Goal: Information Seeking & Learning: Learn about a topic

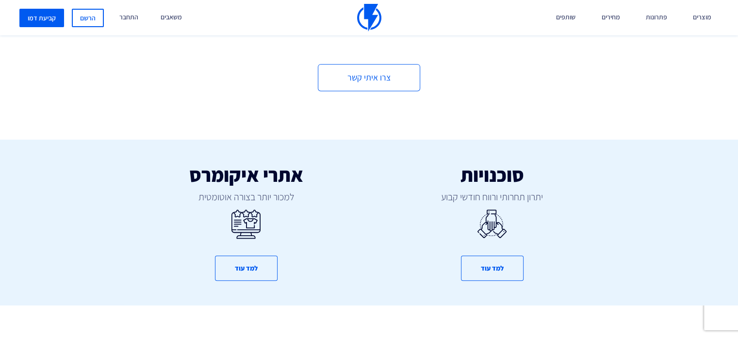
scroll to position [485, 0]
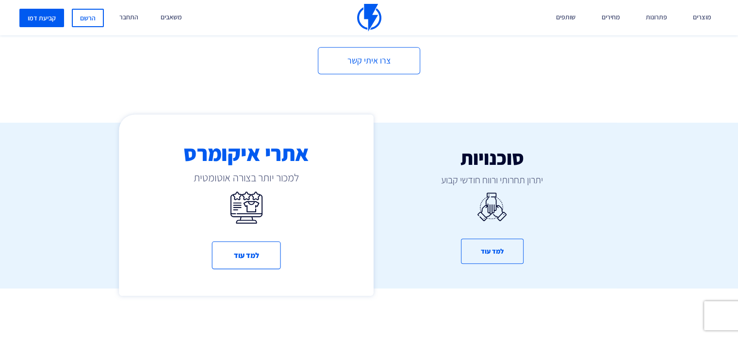
click at [305, 153] on h3 "אתרי איקומרס" at bounding box center [246, 152] width 255 height 23
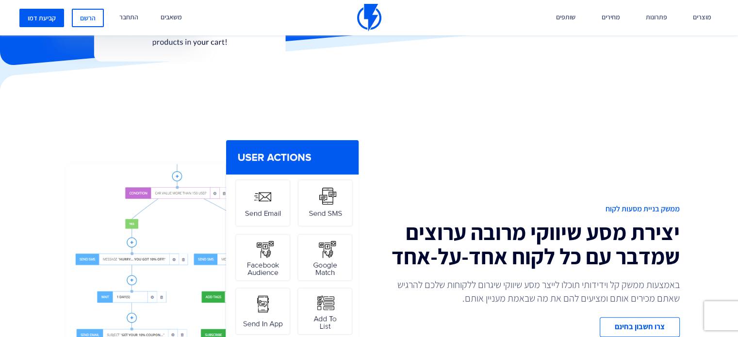
scroll to position [340, 0]
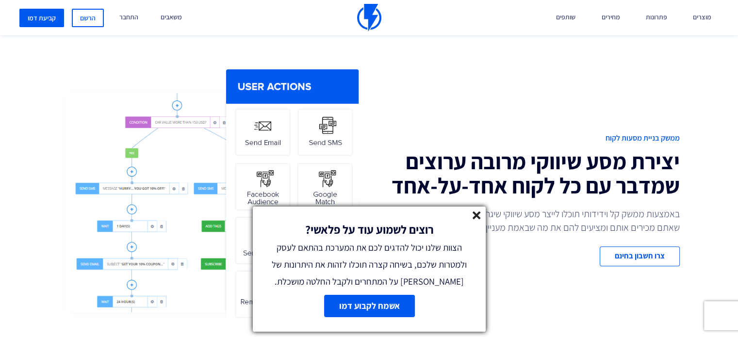
click at [480, 226] on div "רוצים לשמוע עוד על פלאשי? הצוות שלנו יכול להדגים לכם את המערכת בהתאם לעסק ולמטר…" at bounding box center [369, 248] width 233 height 83
click at [478, 219] on icon at bounding box center [476, 215] width 8 height 8
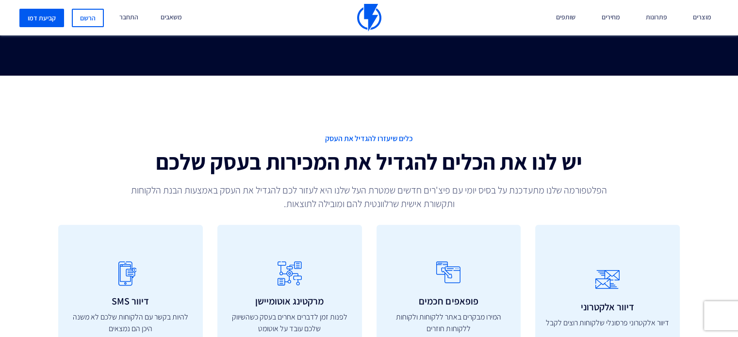
scroll to position [3056, 0]
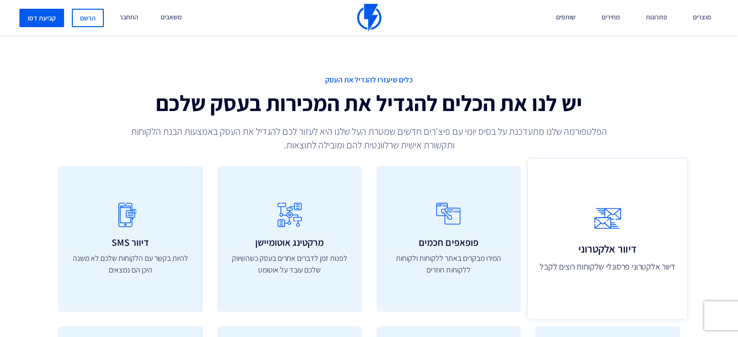
click at [660, 213] on icon at bounding box center [607, 219] width 138 height 38
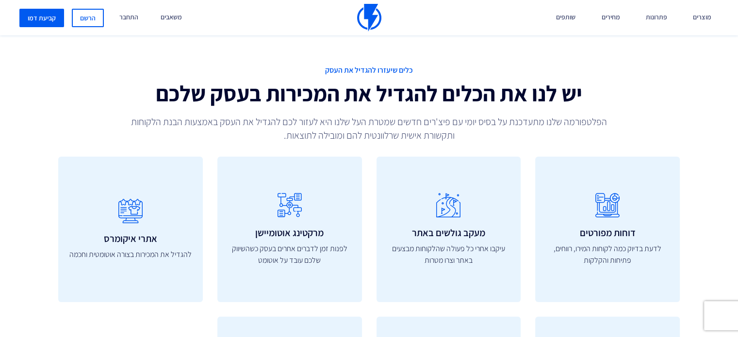
scroll to position [3153, 0]
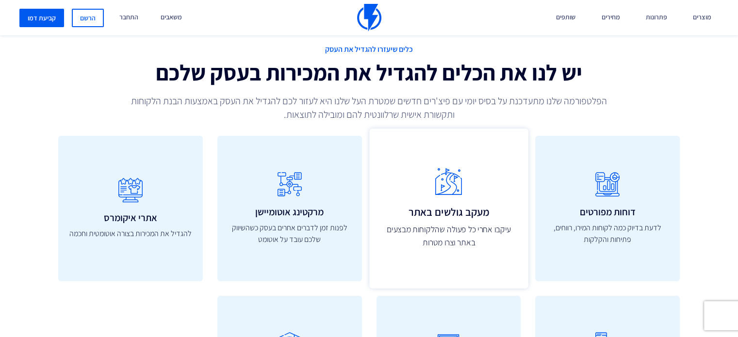
click at [472, 201] on icon at bounding box center [449, 182] width 138 height 38
click at [440, 213] on h3 "מעקב גולשים באתר" at bounding box center [449, 213] width 138 height 12
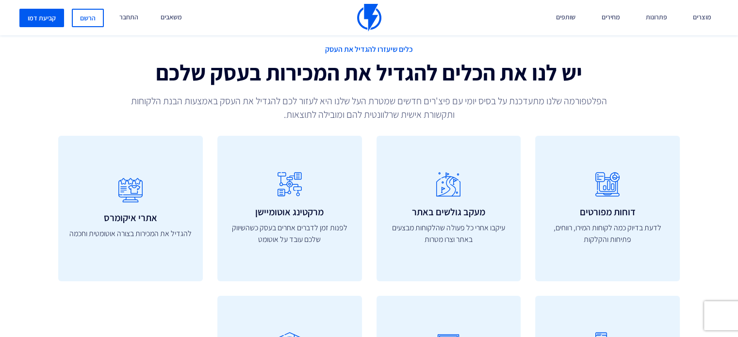
click at [399, 118] on p "הפלטפורמה שלנו מתעדכנת על בסיס יומי עם פיצ'רים חדשים שמטרת העל שלנו היא לעזור ל…" at bounding box center [368, 107] width 497 height 27
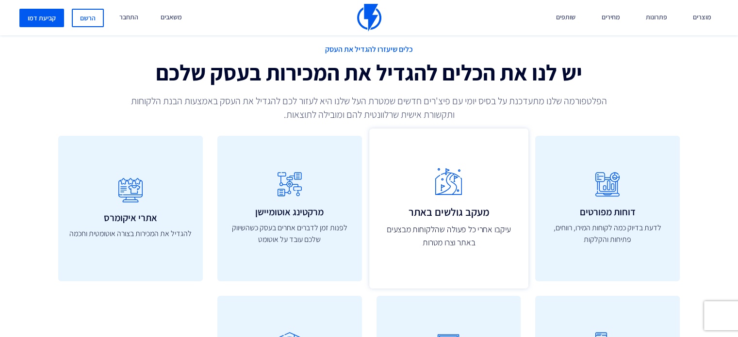
click at [403, 174] on icon at bounding box center [449, 182] width 138 height 38
drag, startPoint x: 454, startPoint y: 202, endPoint x: 670, endPoint y: 249, distance: 220.8
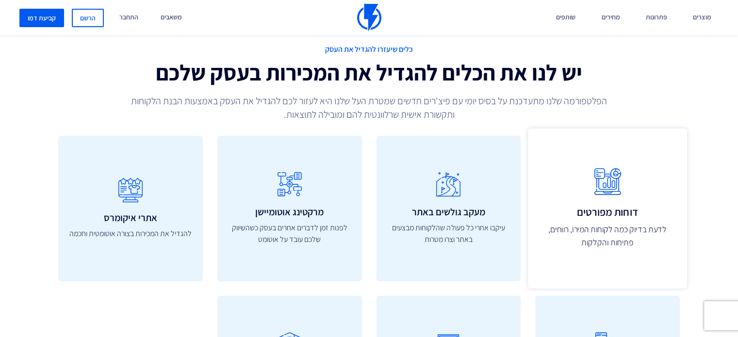
click at [454, 202] on icon at bounding box center [448, 184] width 125 height 34
click at [630, 231] on p "לדעת בדיוק כמה לקוחות המירו, רווחים, פתיחות והקלקות" at bounding box center [607, 237] width 138 height 26
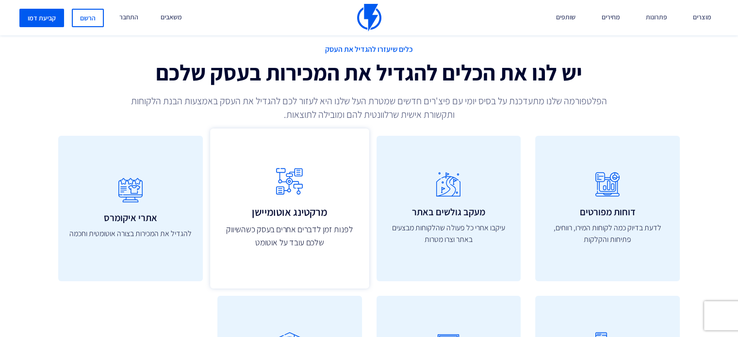
click at [281, 153] on link "מרקטינג אוטומיישן לפנות זמן לדברים אחרים בעסק כשהשיווק שלכם עובד על אוטומט" at bounding box center [289, 209] width 159 height 160
